Goal: Communication & Community: Answer question/provide support

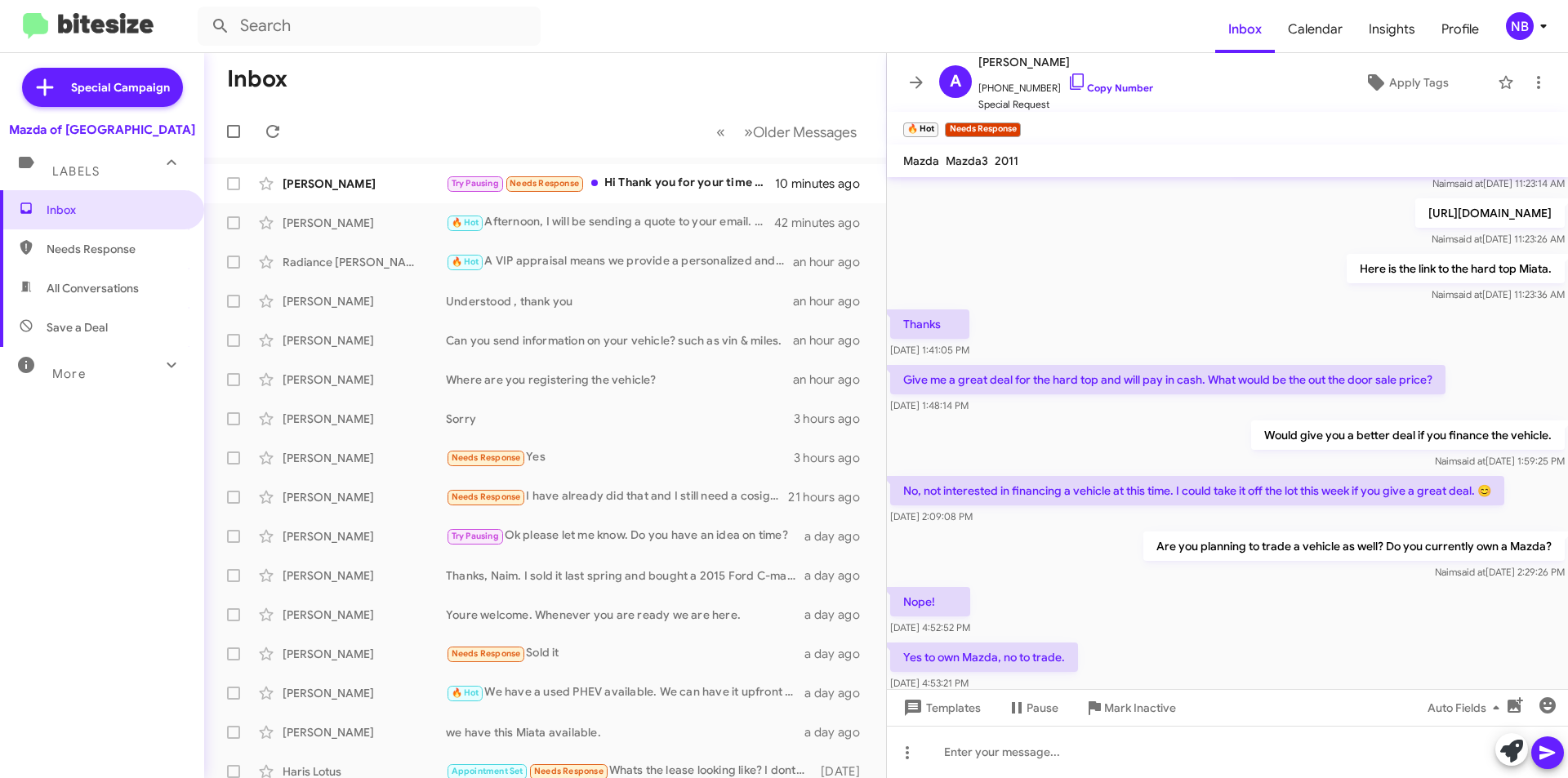
scroll to position [1055, 0]
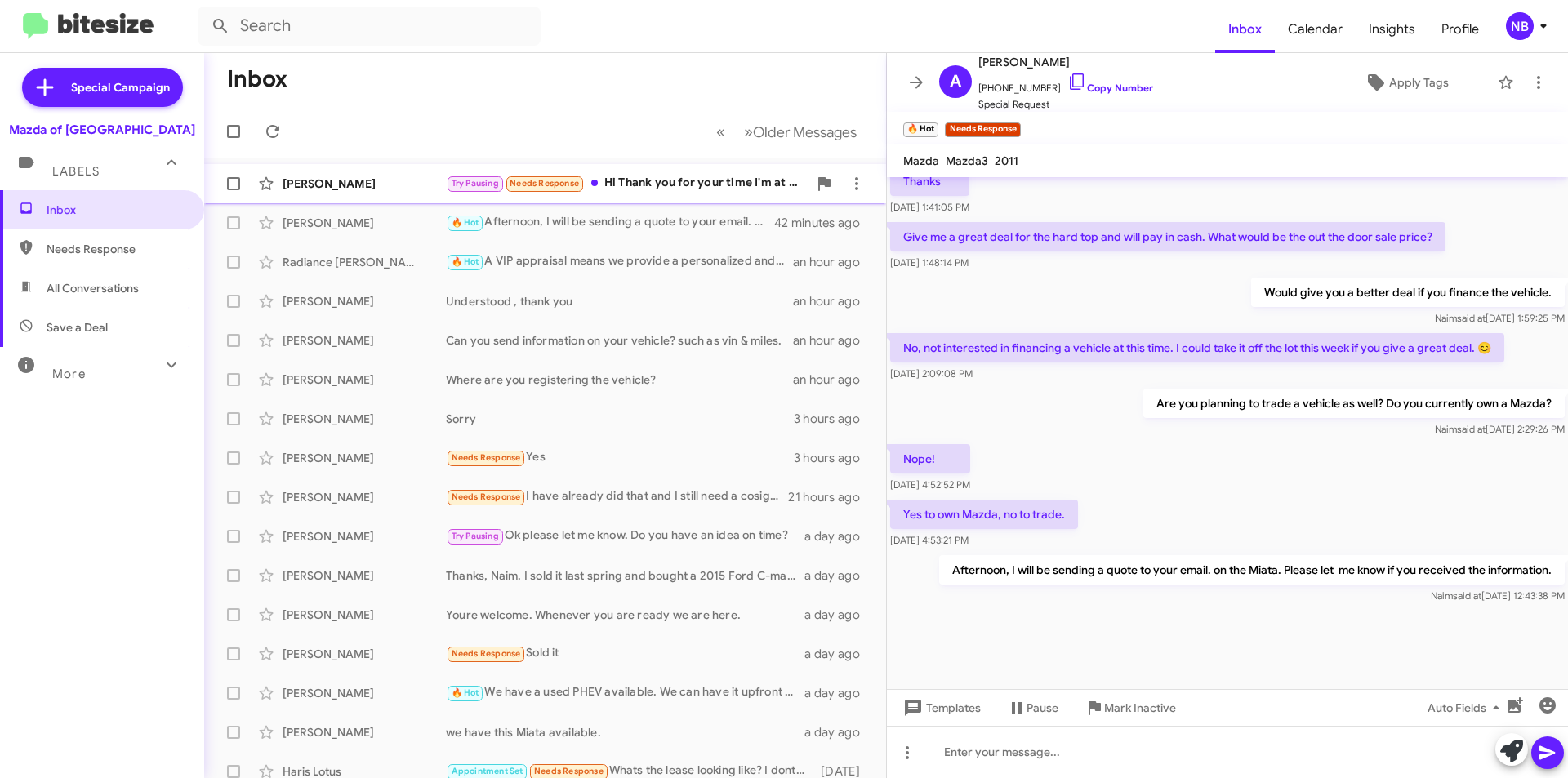
click at [716, 187] on div "Try Pausing Needs Response Hi Thank you for your time I'm at [GEOGRAPHIC_DATA] …" at bounding box center [626, 183] width 362 height 18
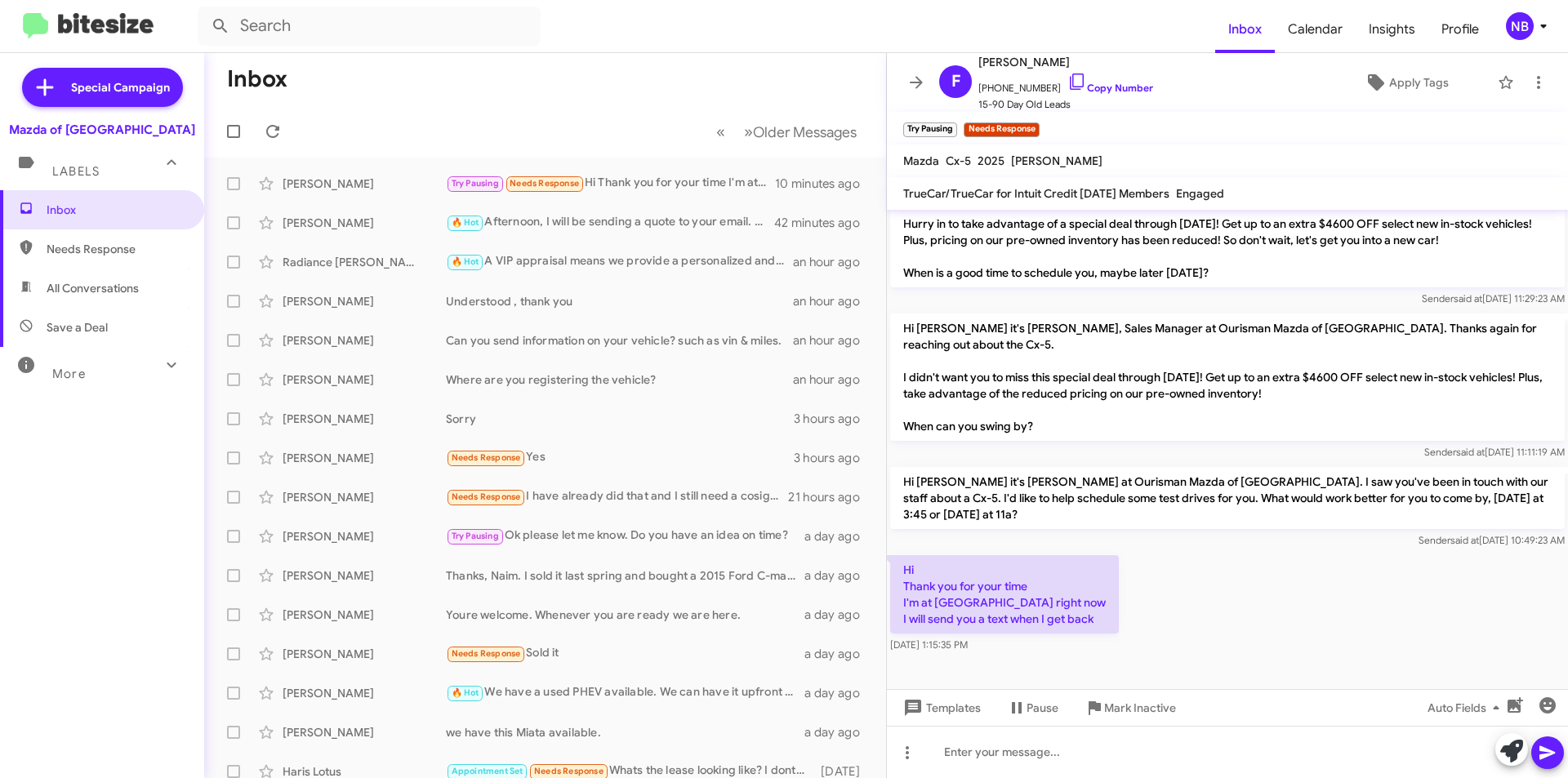
drag, startPoint x: 934, startPoint y: 589, endPoint x: 1089, endPoint y: 643, distance: 164.1
click at [1089, 643] on div "Hi Thank you for your time I'm at [GEOGRAPHIC_DATA] right now I will send you a…" at bounding box center [1005, 604] width 229 height 98
click at [1081, 620] on p "Hi Thank you for your time I'm at [GEOGRAPHIC_DATA] right now I will send you a…" at bounding box center [1005, 594] width 229 height 78
click at [1077, 90] on link "Copy Number" at bounding box center [1109, 88] width 85 height 12
click at [146, 606] on div "Inbox Needs Response All Conversations Save a Deal More Important 🔥 Hot Appoint…" at bounding box center [102, 423] width 204 height 467
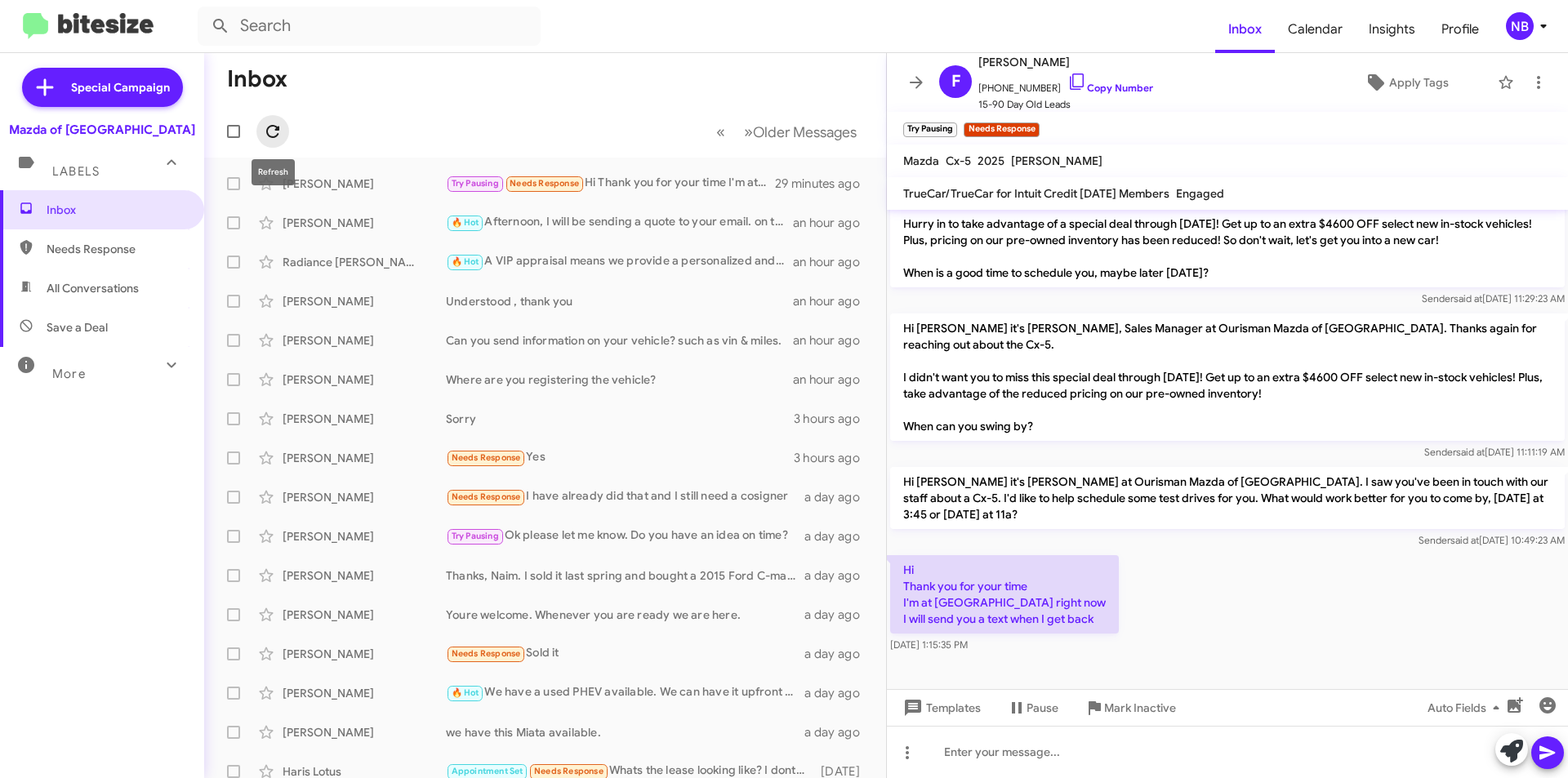
click at [279, 126] on icon at bounding box center [273, 131] width 19 height 19
click at [276, 125] on icon at bounding box center [273, 131] width 19 height 19
click at [118, 544] on div "Inbox Needs Response All Conversations Save a Deal More Important 🔥 Hot Appoint…" at bounding box center [102, 423] width 204 height 467
click at [1375, 170] on mat-toolbar "Mazda Cx-5 2025 [PERSON_NAME]" at bounding box center [1227, 160] width 681 height 33
click at [152, 730] on div "Special Campaign Mazda of Rockville Labels Inbox Needs Response All Conversatio…" at bounding box center [102, 412] width 204 height 718
